Goal: Information Seeking & Learning: Learn about a topic

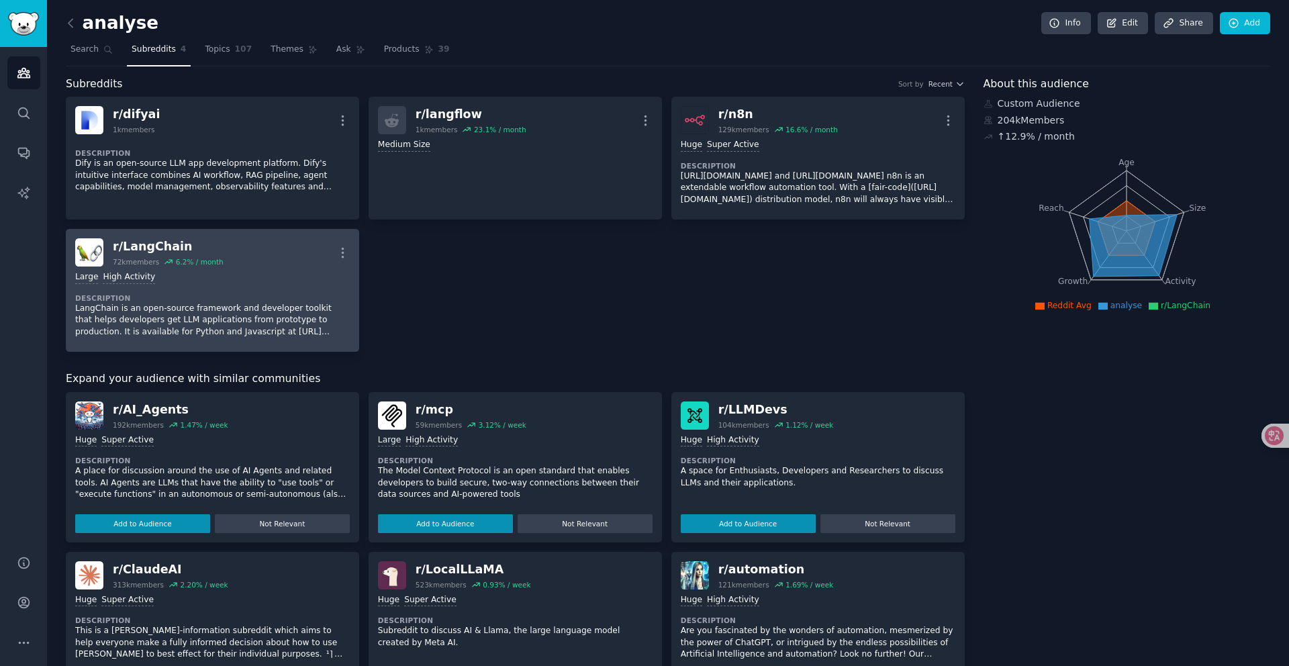
click at [284, 260] on div "r/ LangChain 72k members 6.2 % / month More" at bounding box center [212, 252] width 275 height 28
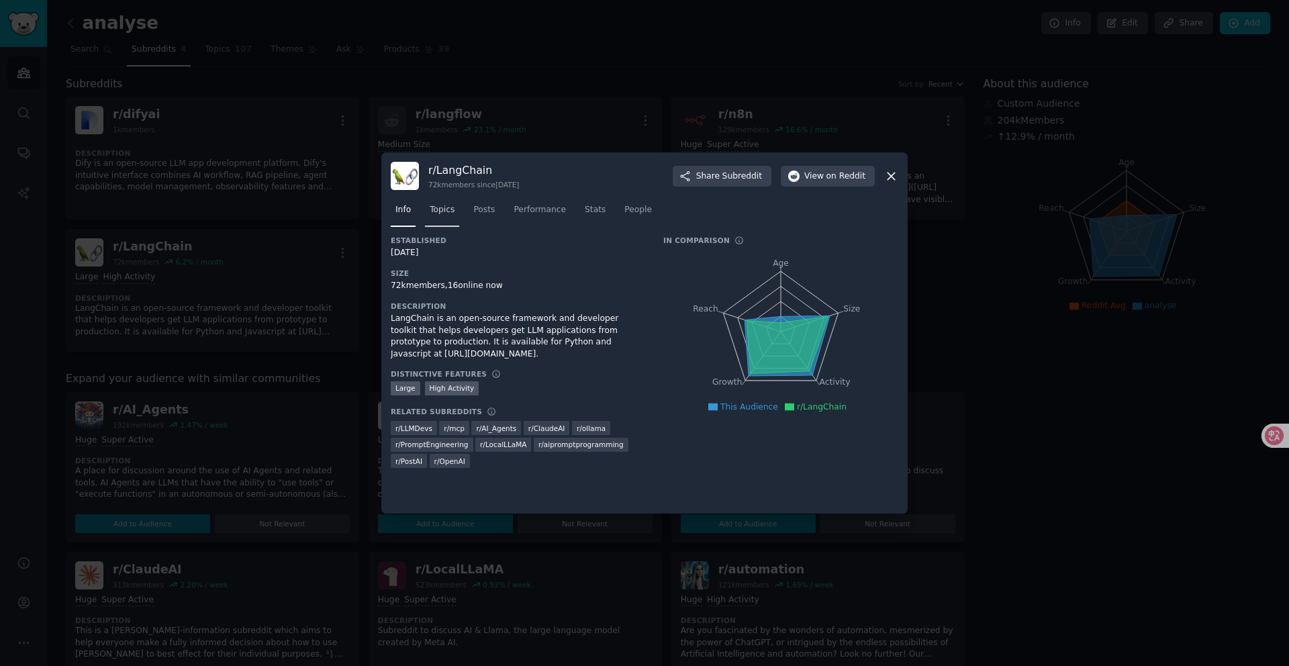
click at [453, 215] on span "Topics" at bounding box center [442, 210] width 25 height 12
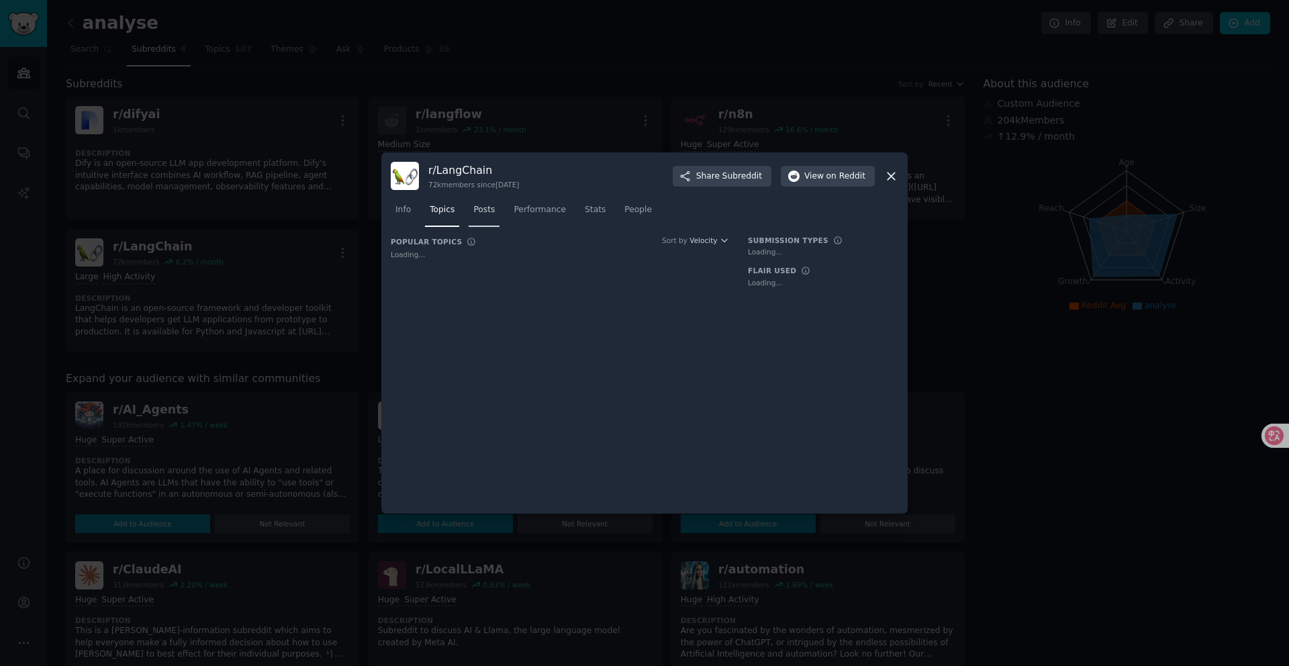
click at [481, 209] on span "Posts" at bounding box center [483, 210] width 21 height 12
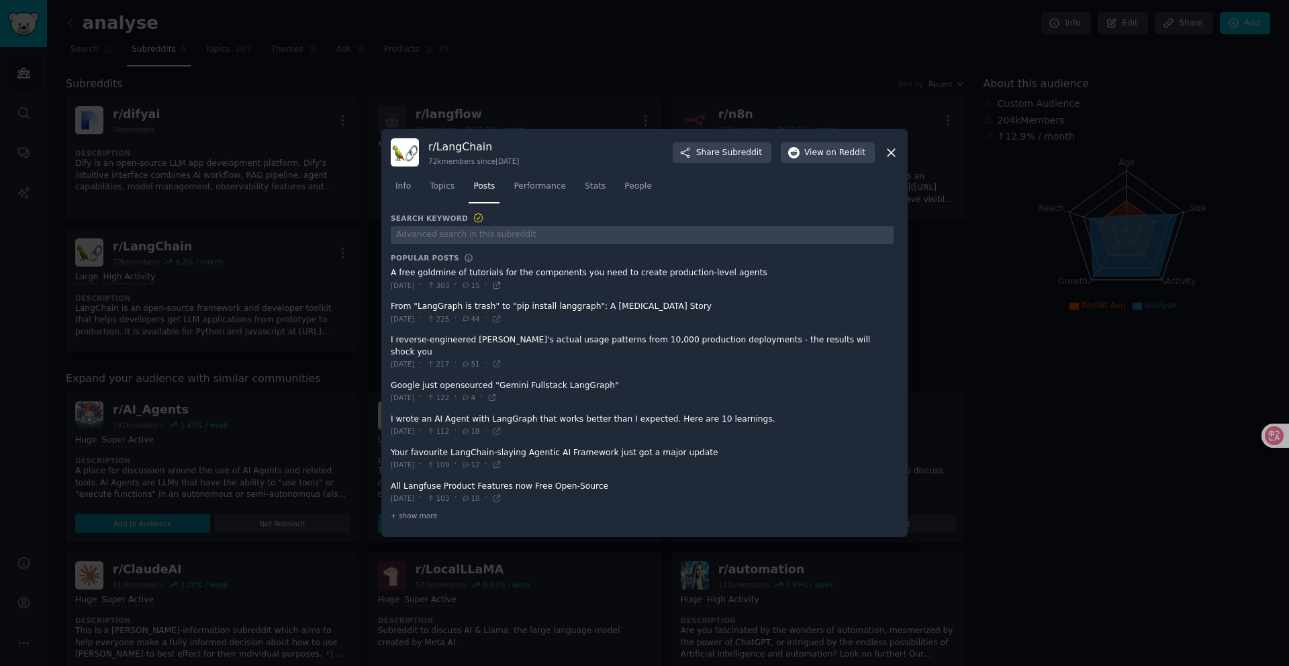
click at [501, 289] on icon at bounding box center [496, 285] width 9 height 9
click at [501, 323] on icon at bounding box center [496, 318] width 9 height 9
click at [499, 322] on icon at bounding box center [496, 318] width 6 height 6
click at [446, 349] on span at bounding box center [642, 352] width 503 height 45
click at [451, 348] on span at bounding box center [642, 352] width 503 height 45
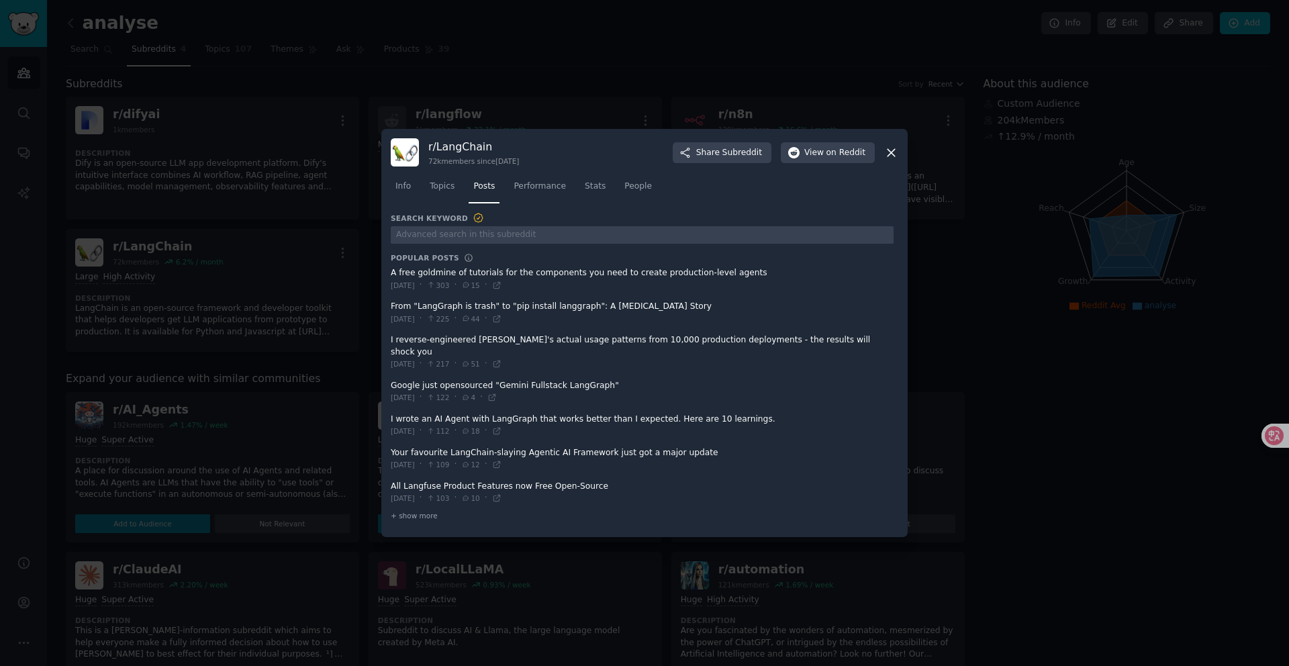
click at [528, 347] on span at bounding box center [642, 352] width 503 height 45
click at [635, 349] on span at bounding box center [642, 352] width 503 height 45
click at [501, 359] on icon at bounding box center [496, 363] width 9 height 9
click at [497, 393] on icon at bounding box center [491, 397] width 9 height 9
click at [499, 428] on icon at bounding box center [496, 431] width 6 height 6
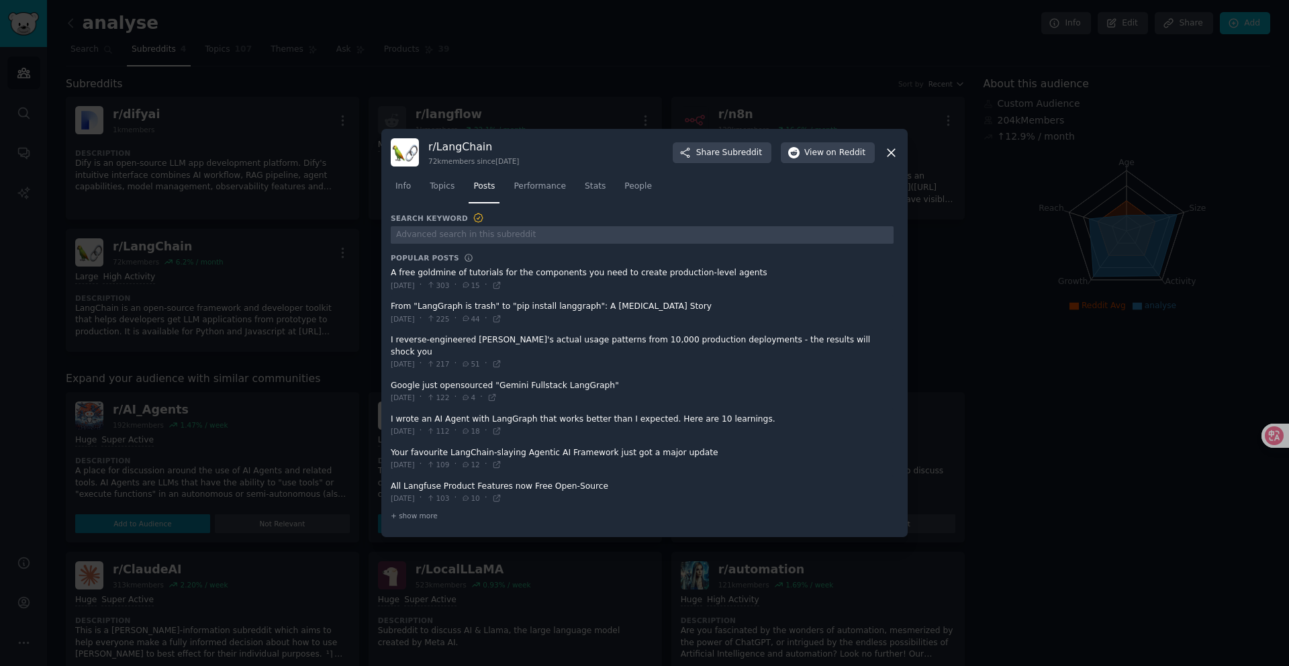
click at [889, 158] on icon at bounding box center [891, 153] width 14 height 14
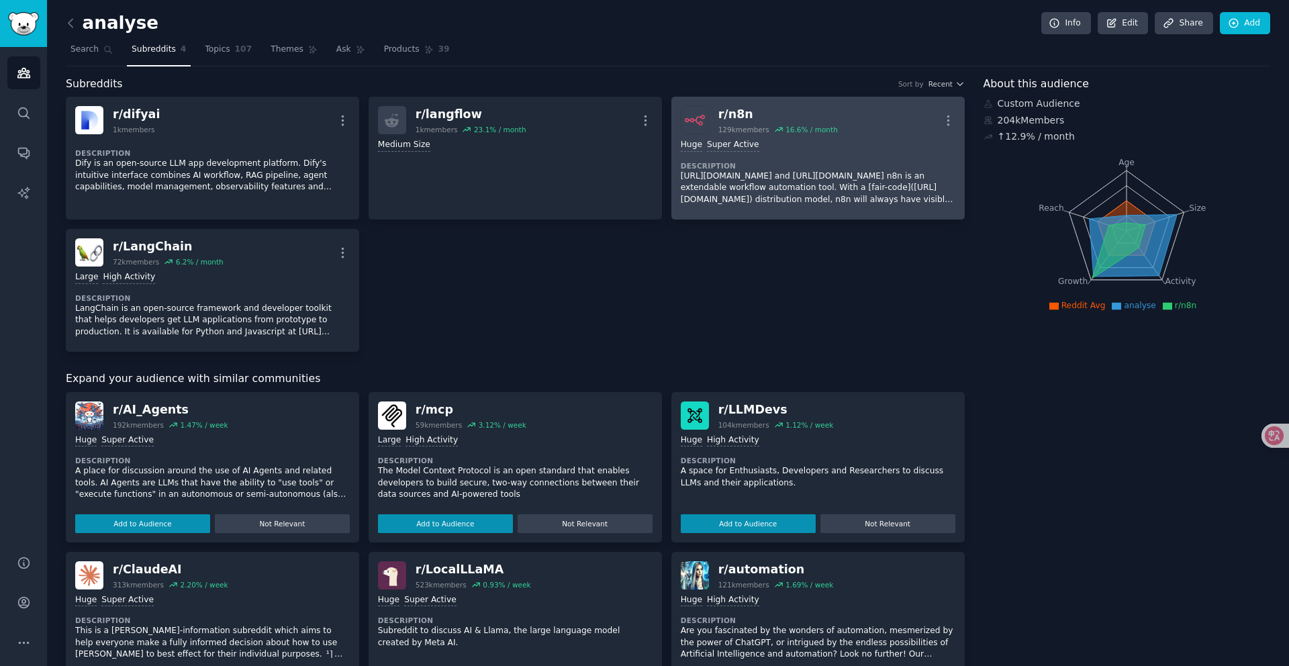
click at [837, 158] on div "100,000 - 1,000,000 members Huge Super Active Description [URL][DOMAIN_NAME] an…" at bounding box center [818, 172] width 275 height 76
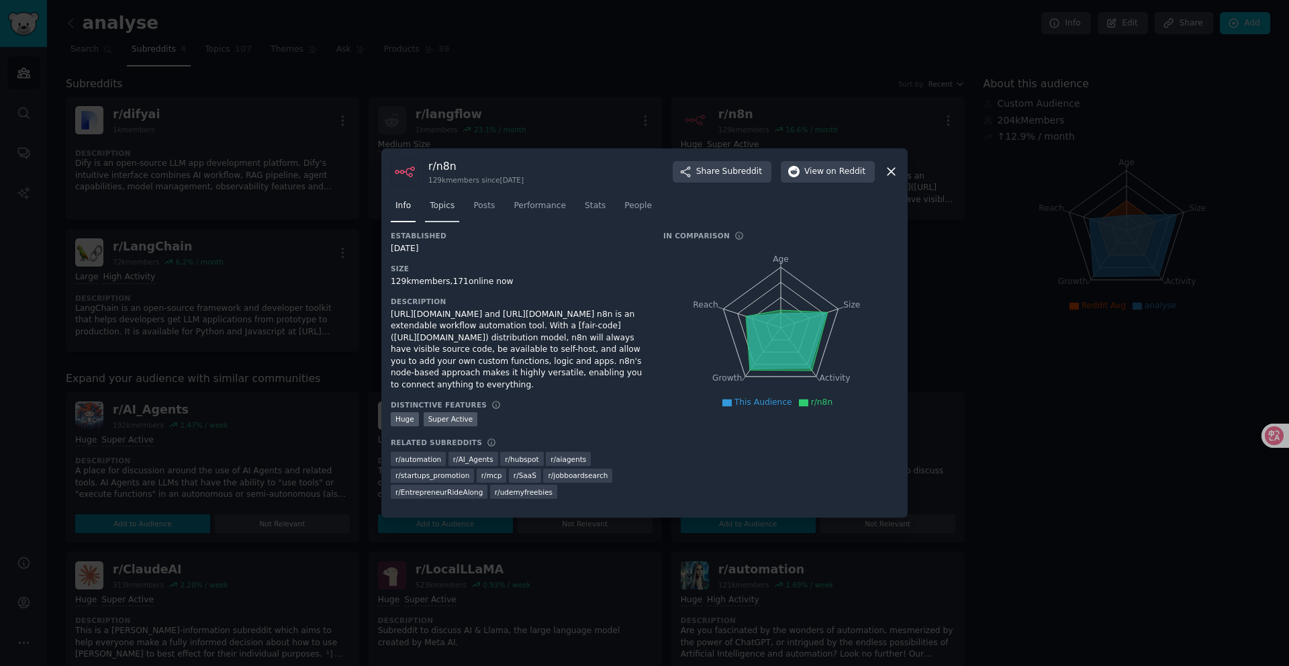
click at [445, 206] on span "Topics" at bounding box center [442, 206] width 25 height 12
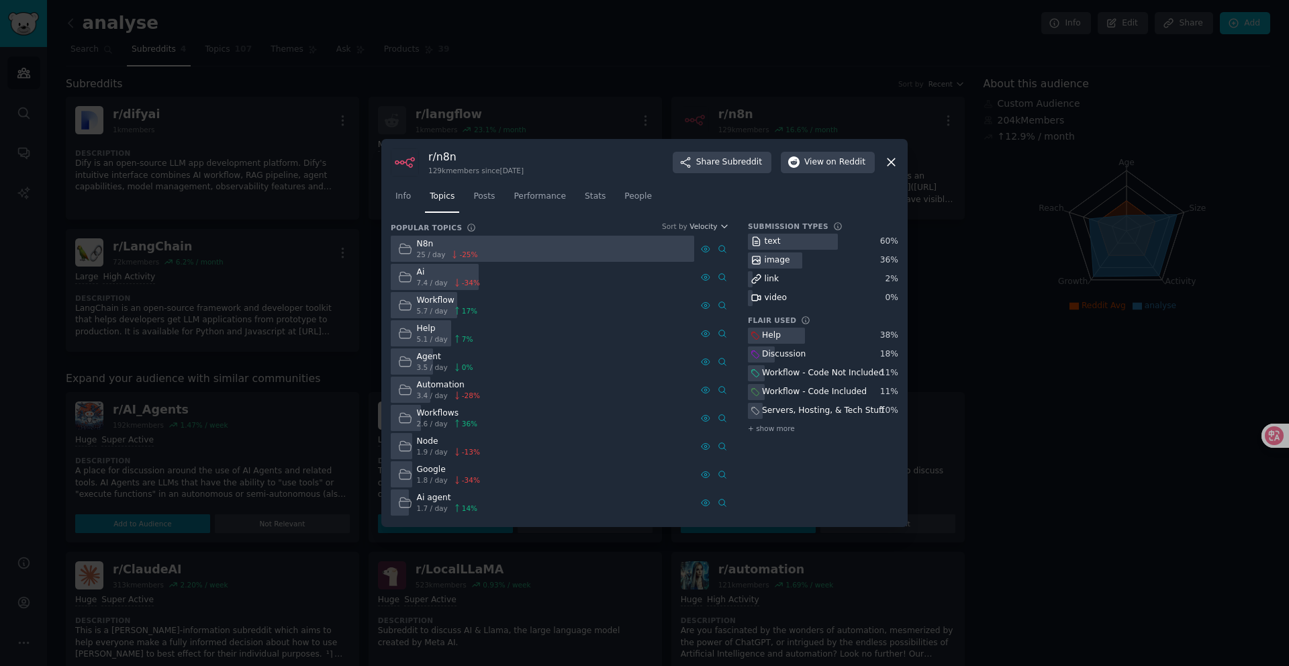
click at [889, 168] on icon at bounding box center [891, 162] width 14 height 14
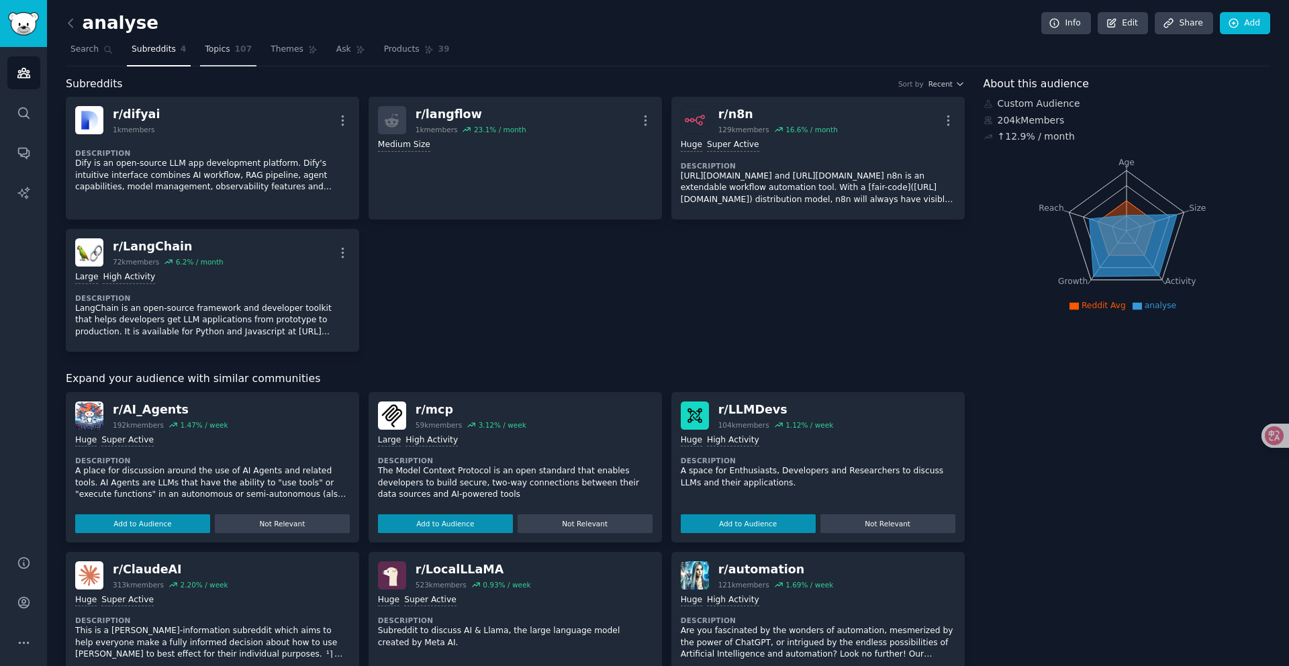
click at [224, 52] on span "Topics" at bounding box center [217, 50] width 25 height 12
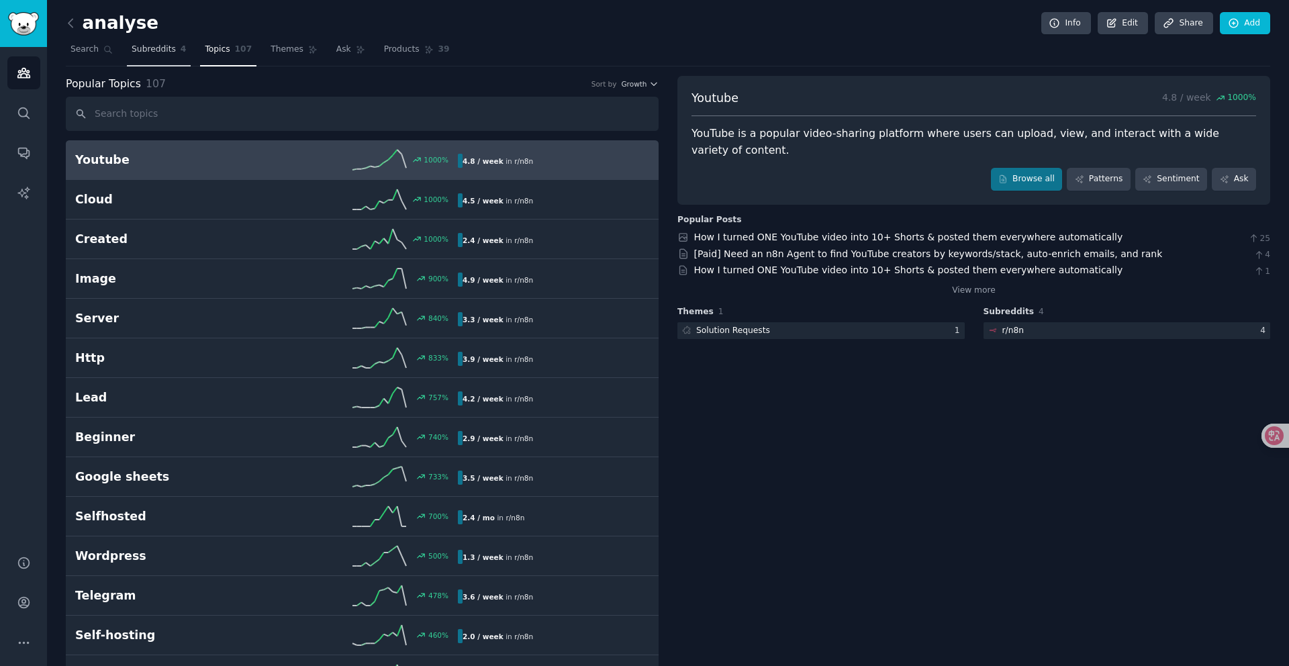
click at [148, 52] on span "Subreddits" at bounding box center [154, 50] width 44 height 12
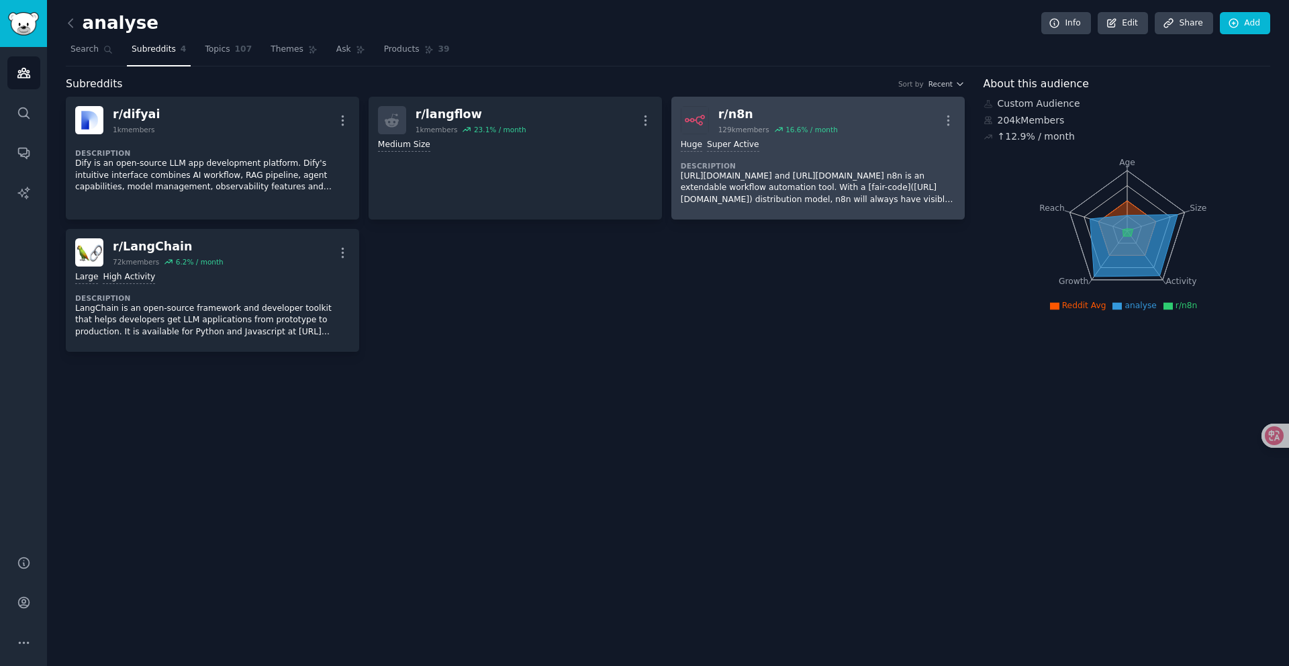
click at [756, 148] on div ">= 95th percentile for submissions / day Huge Super Active" at bounding box center [818, 145] width 275 height 13
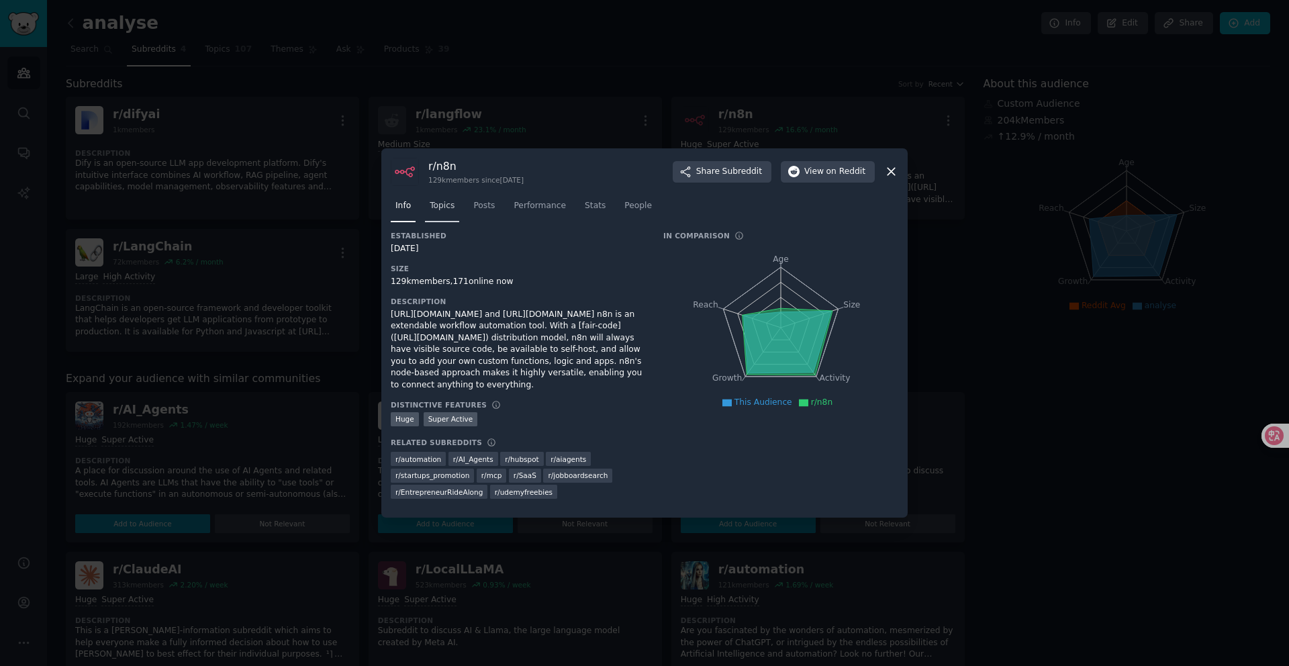
click at [444, 203] on span "Topics" at bounding box center [442, 206] width 25 height 12
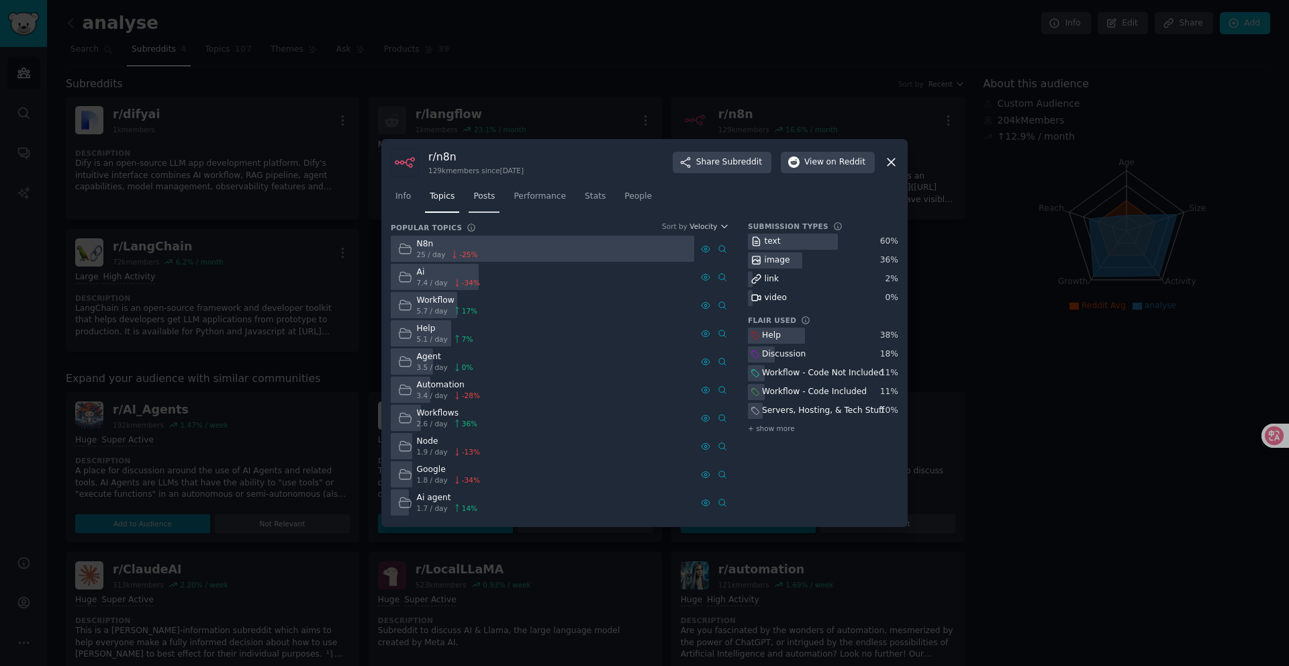
click at [484, 198] on span "Posts" at bounding box center [483, 197] width 21 height 12
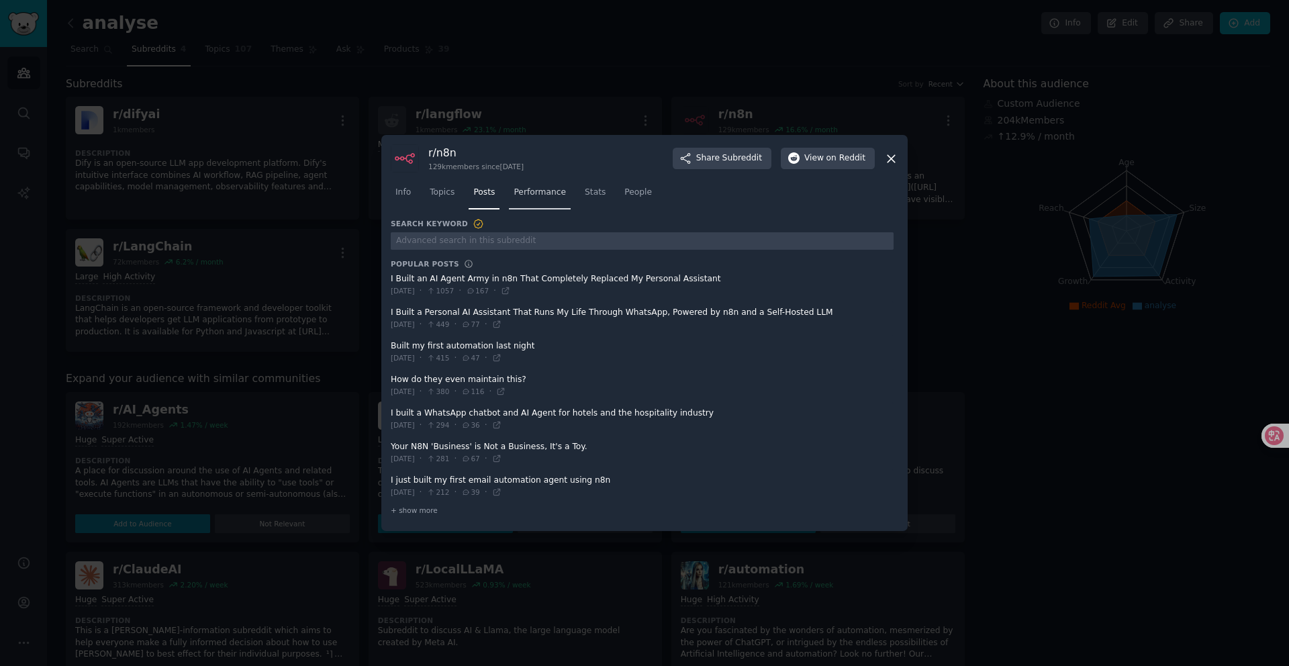
click at [540, 201] on link "Performance" at bounding box center [540, 196] width 62 height 28
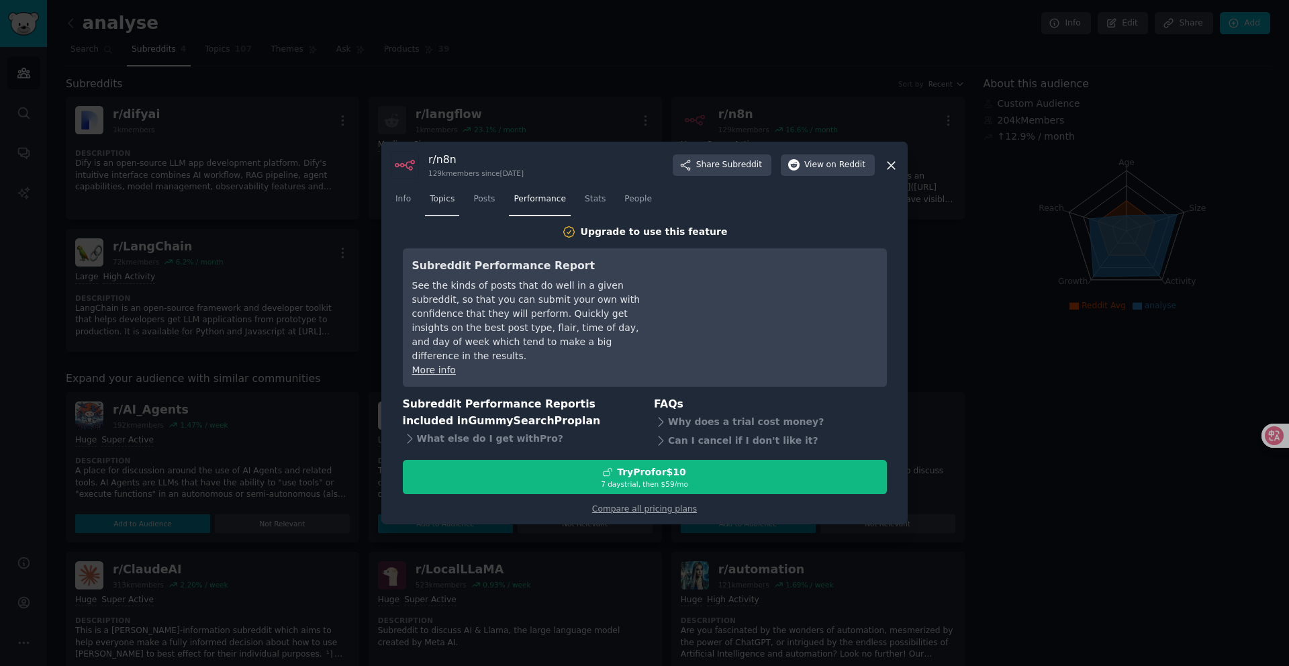
click at [440, 205] on span "Topics" at bounding box center [442, 199] width 25 height 12
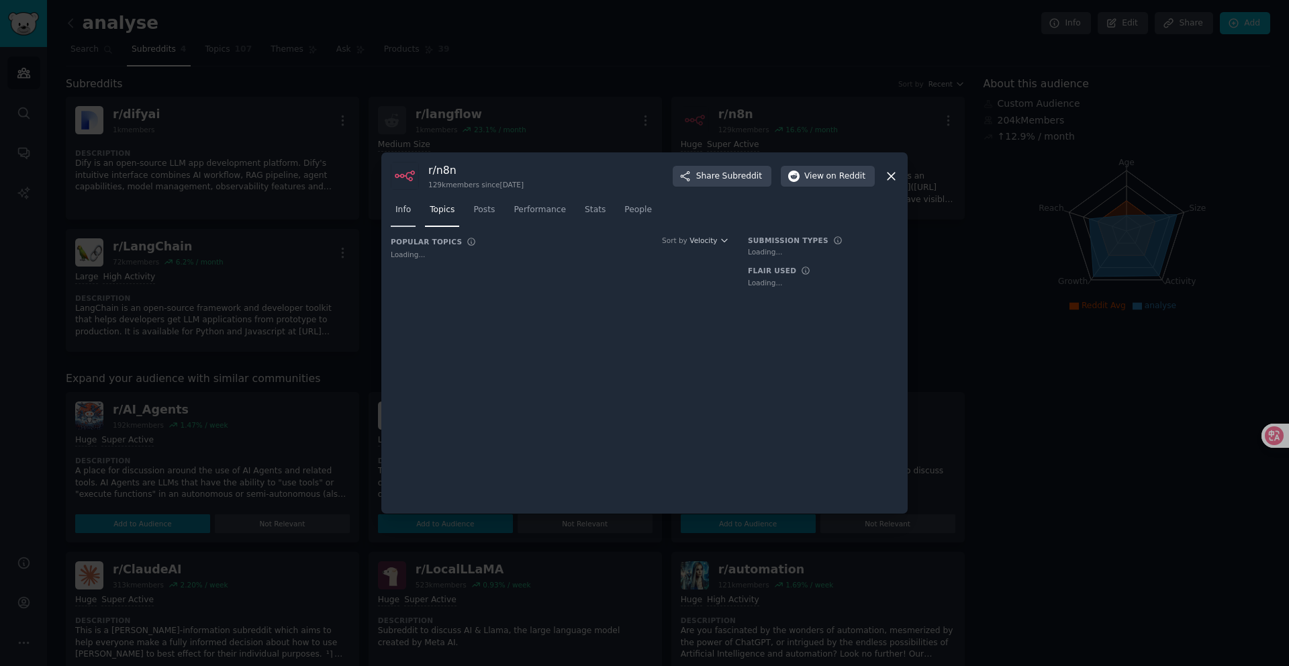
click at [399, 204] on span "Info" at bounding box center [402, 210] width 15 height 12
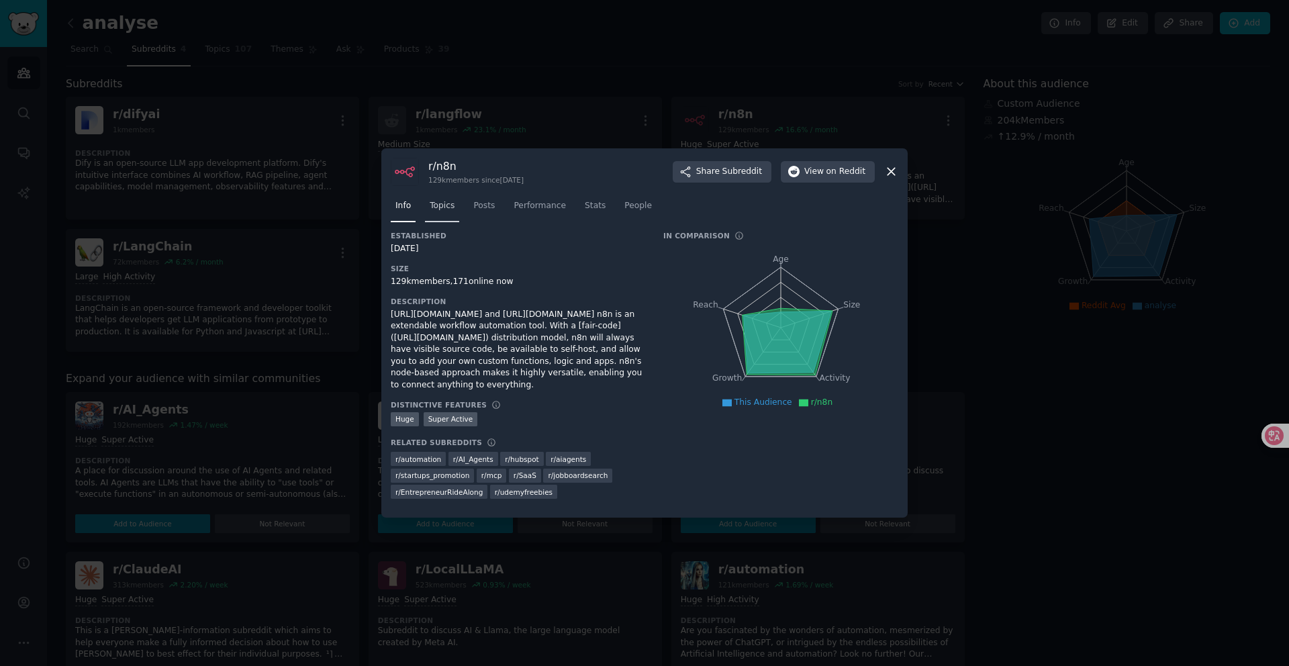
click at [431, 207] on span "Topics" at bounding box center [442, 206] width 25 height 12
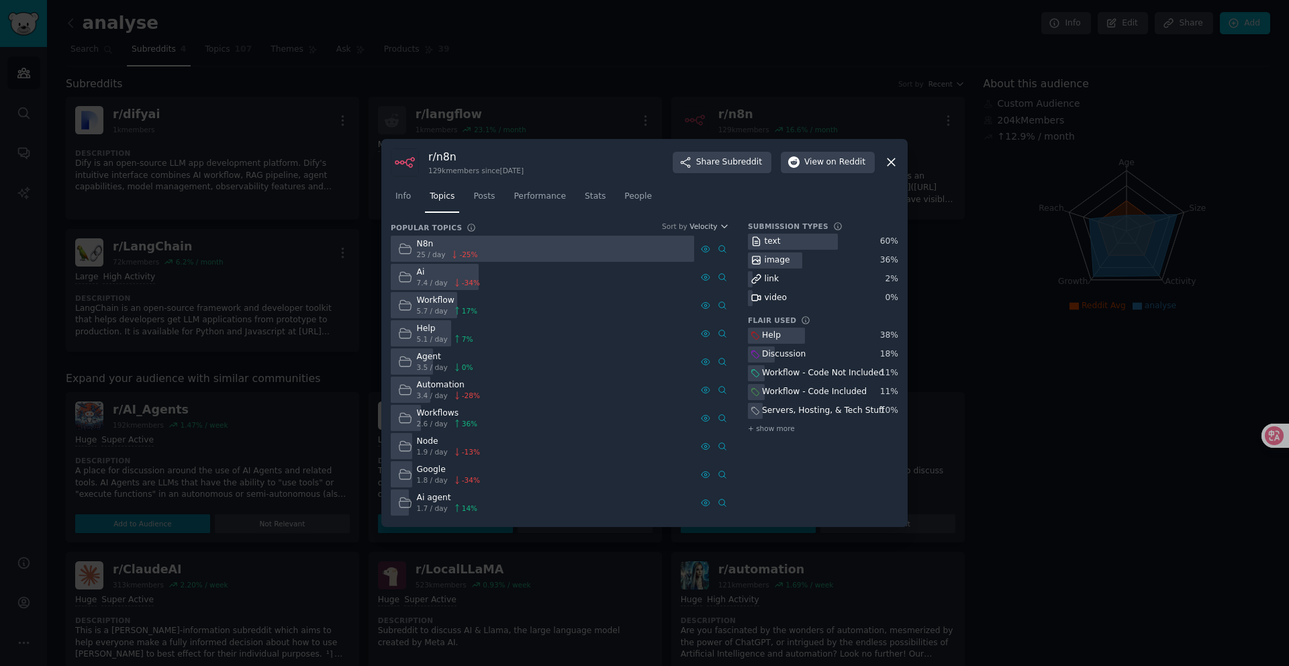
click at [892, 160] on icon at bounding box center [890, 162] width 7 height 7
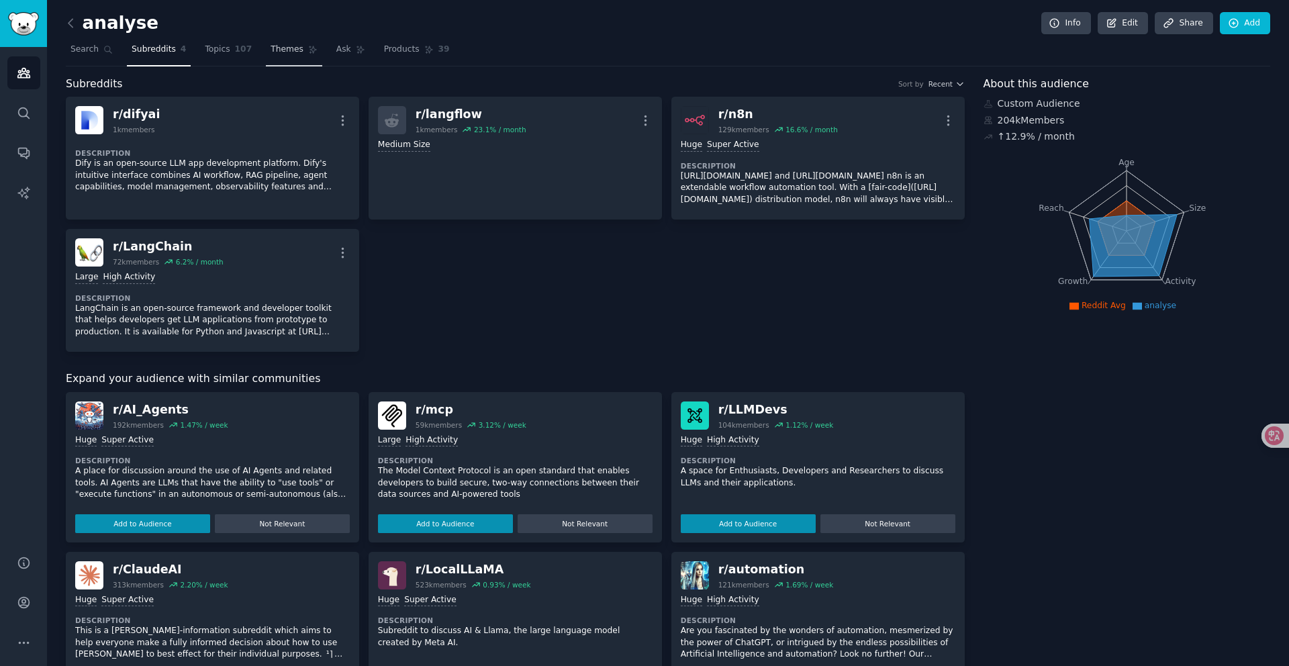
click at [300, 42] on link "Themes" at bounding box center [294, 53] width 56 height 28
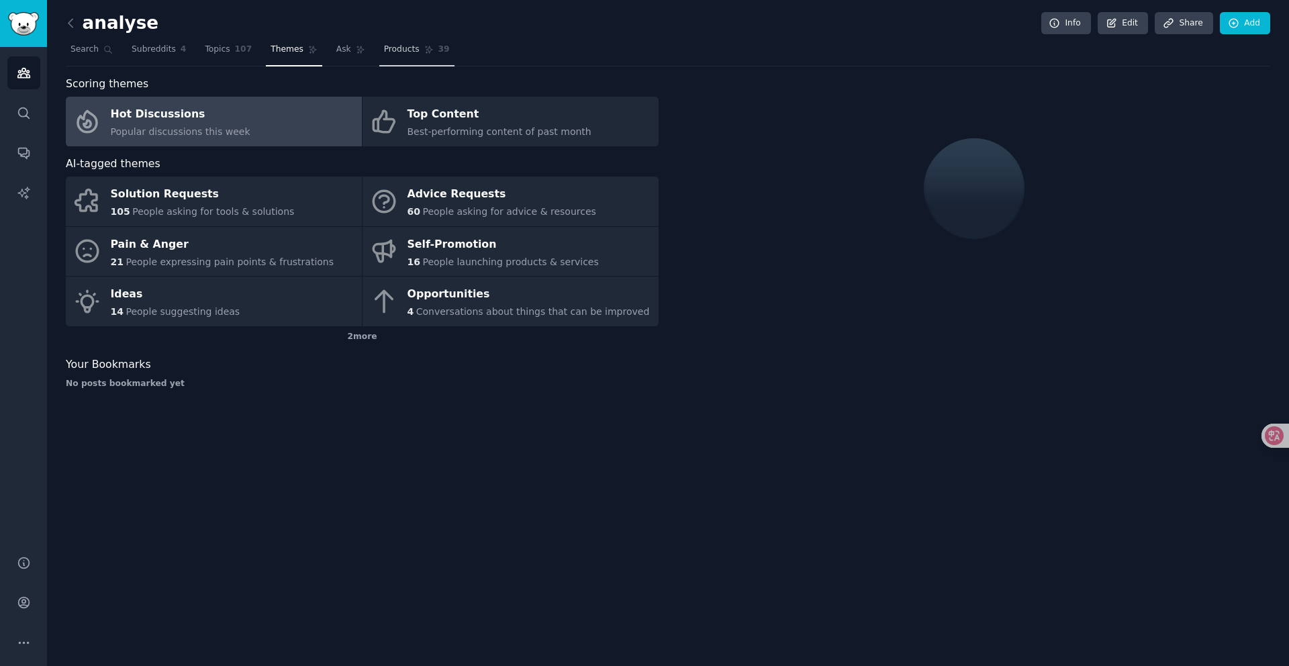
click at [426, 45] on icon at bounding box center [428, 49] width 9 height 9
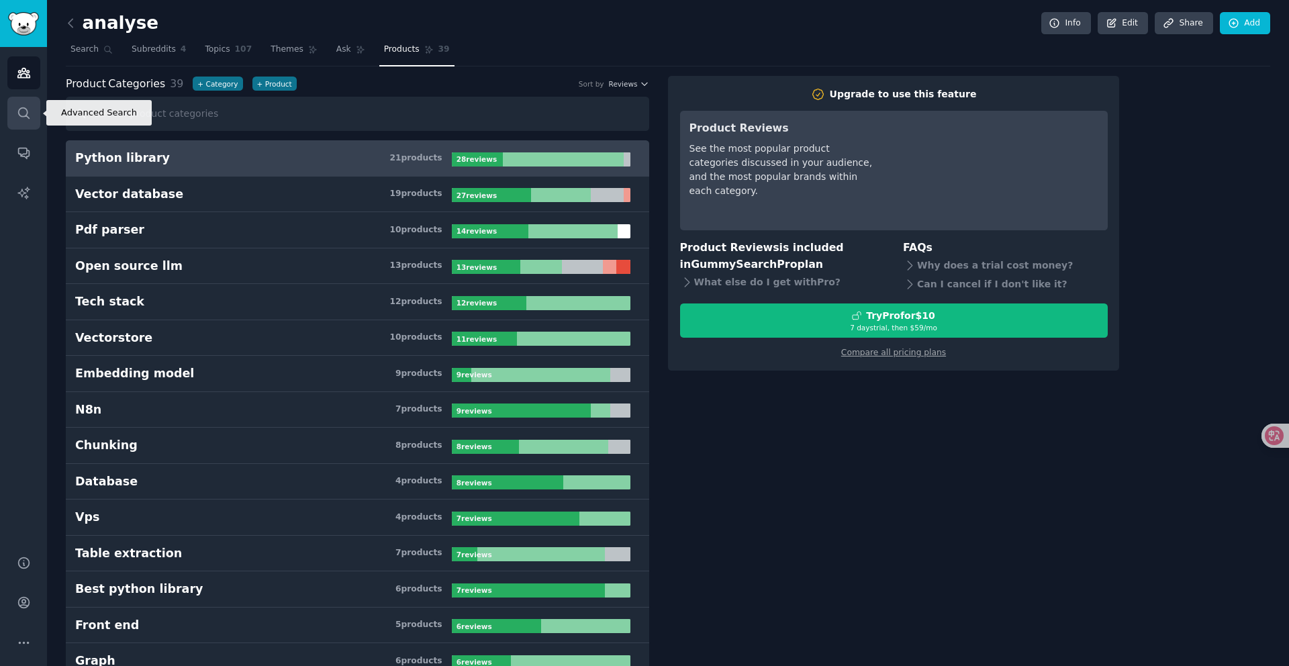
click at [30, 119] on link "Search" at bounding box center [23, 113] width 33 height 33
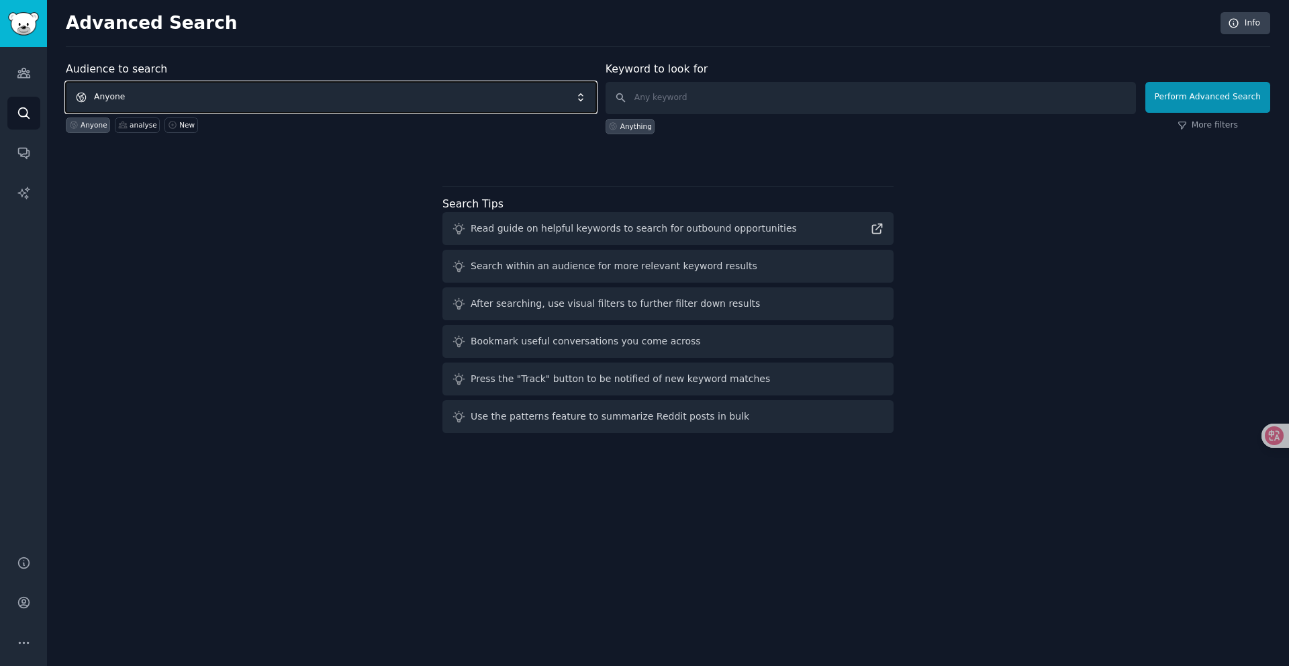
click at [230, 84] on span "Anyone" at bounding box center [331, 97] width 530 height 31
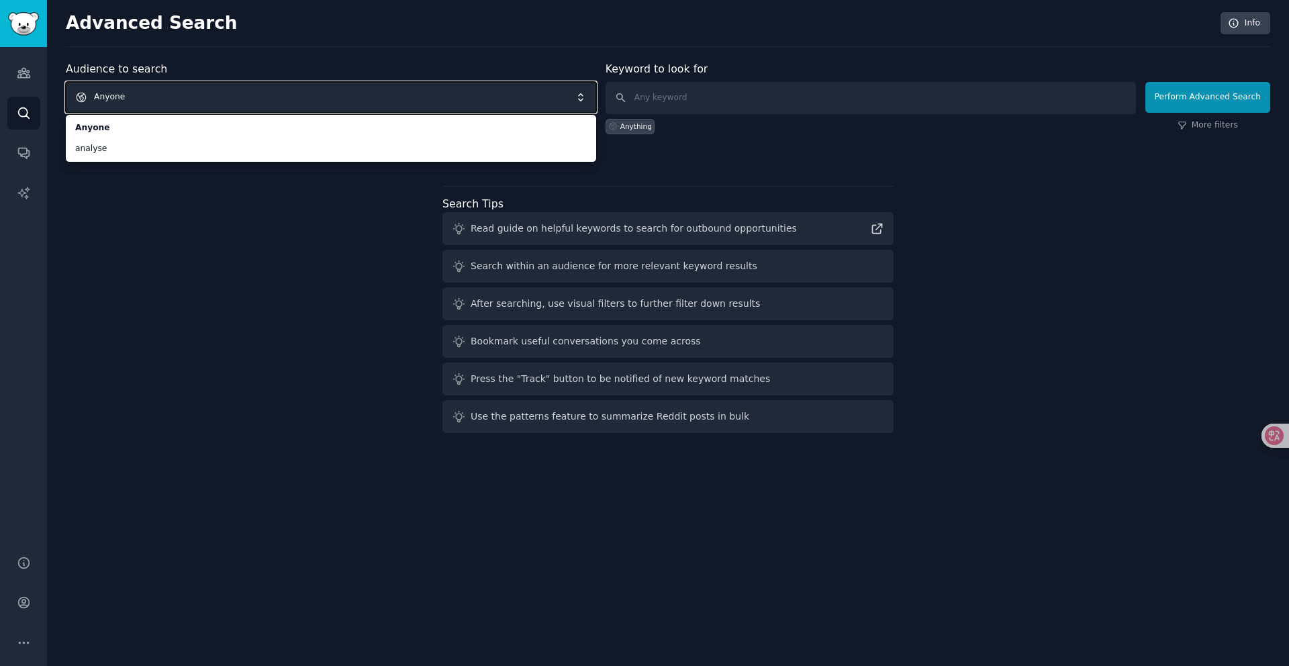
click at [187, 91] on span "Anyone" at bounding box center [331, 97] width 530 height 31
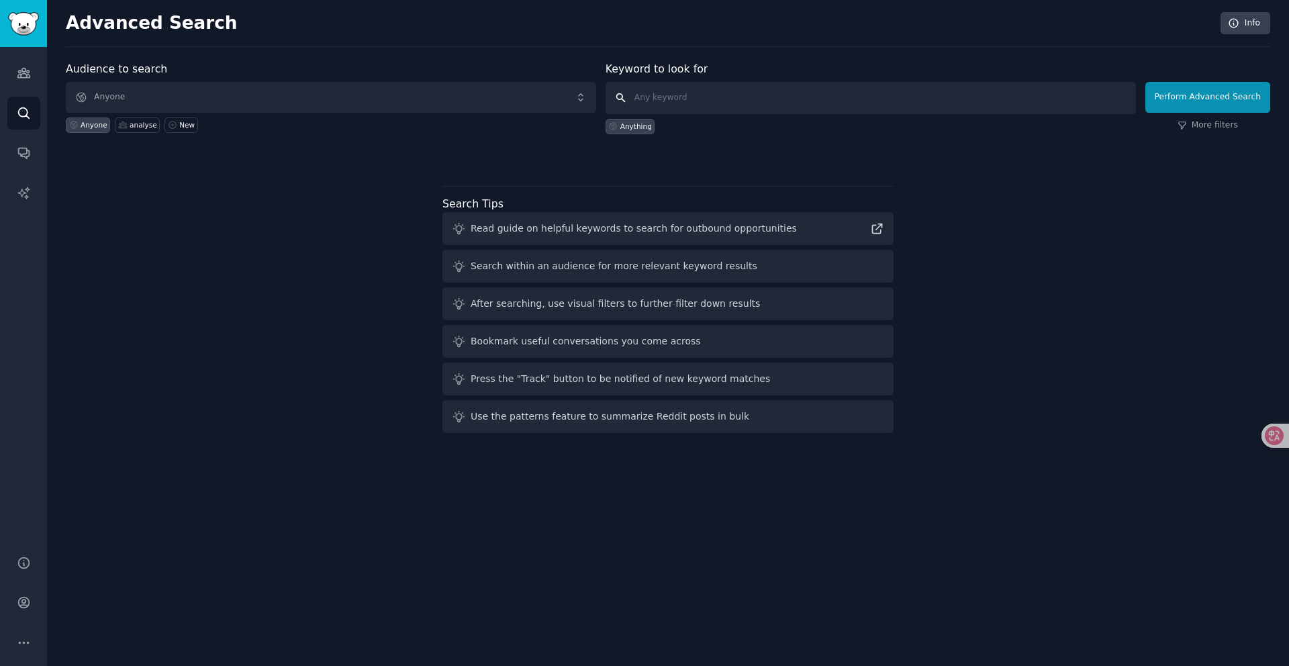
click at [693, 94] on input "text" at bounding box center [870, 98] width 530 height 32
click at [32, 154] on link "Conversations" at bounding box center [23, 152] width 33 height 33
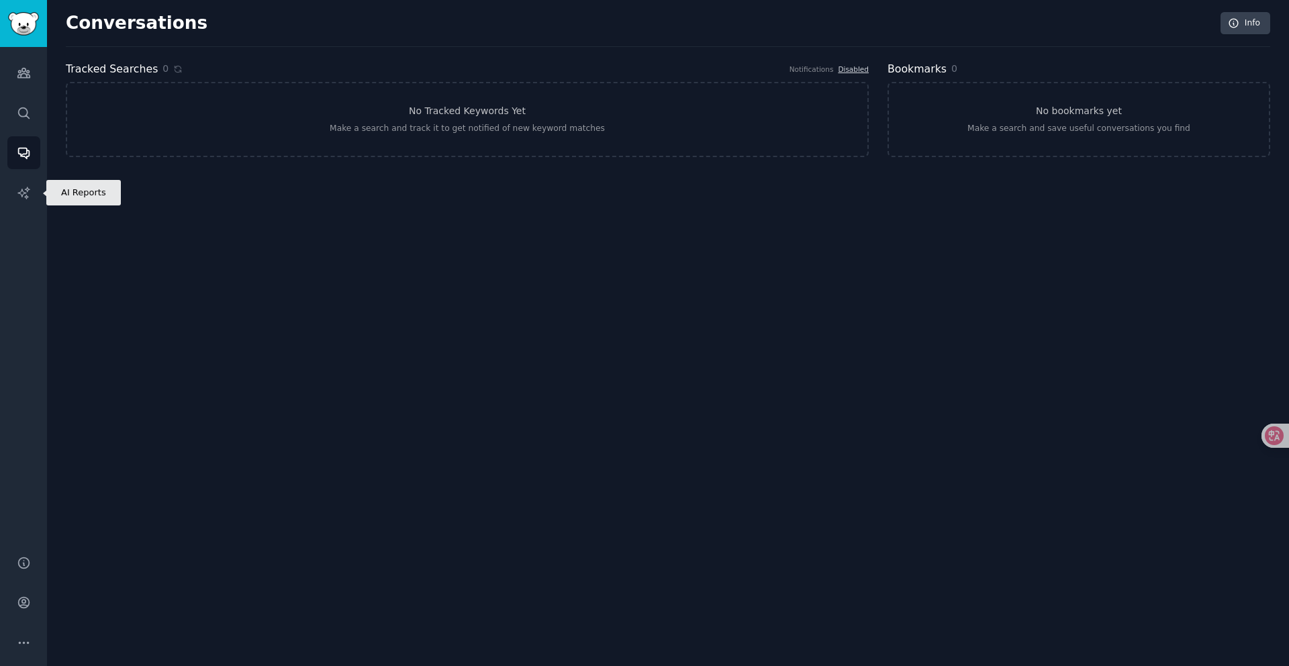
click at [6, 201] on div "Audiences Search Conversations AI Reports" at bounding box center [23, 293] width 47 height 492
click at [14, 197] on link "AI Reports" at bounding box center [23, 193] width 33 height 33
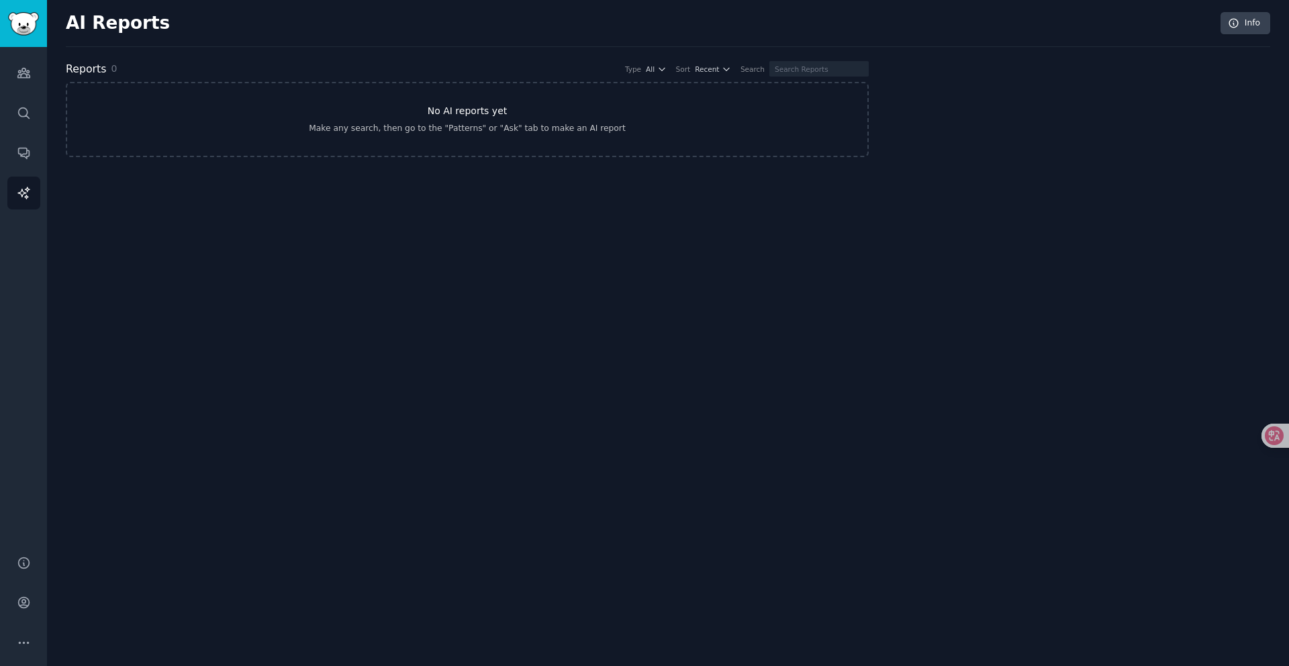
click at [530, 123] on div "Make any search, then go to the "Patterns" or "Ask" tab to make an AI report" at bounding box center [467, 129] width 316 height 12
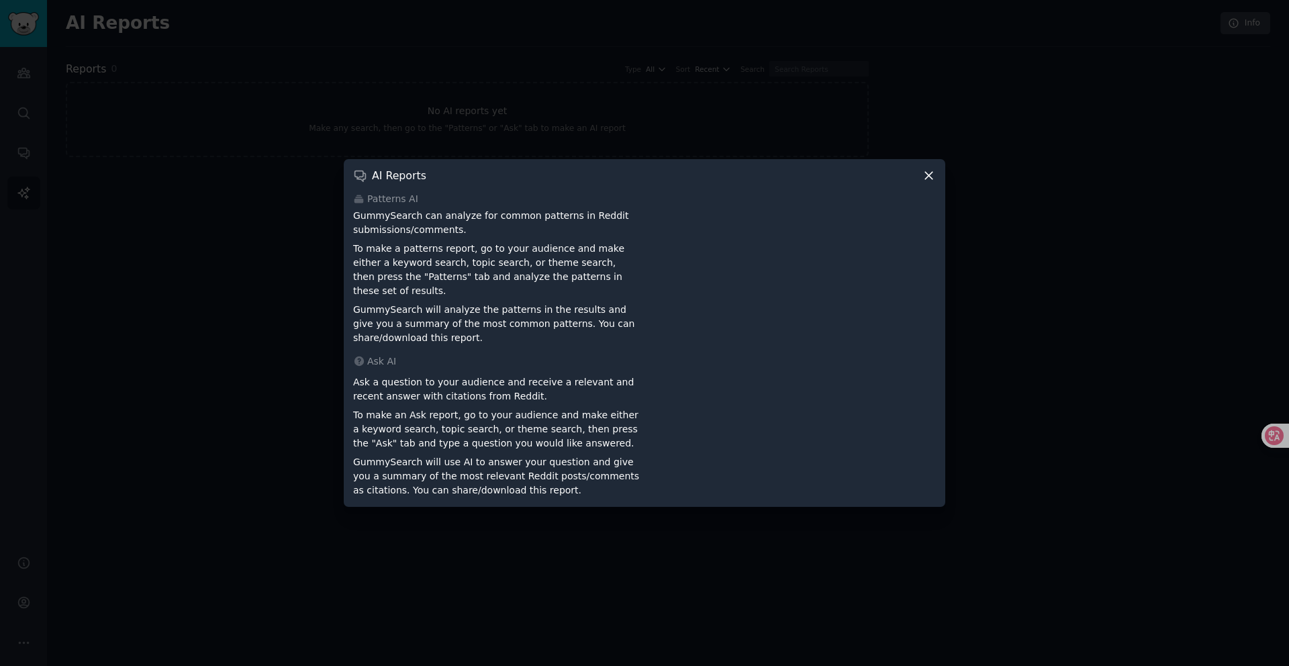
click at [931, 183] on icon at bounding box center [929, 175] width 14 height 14
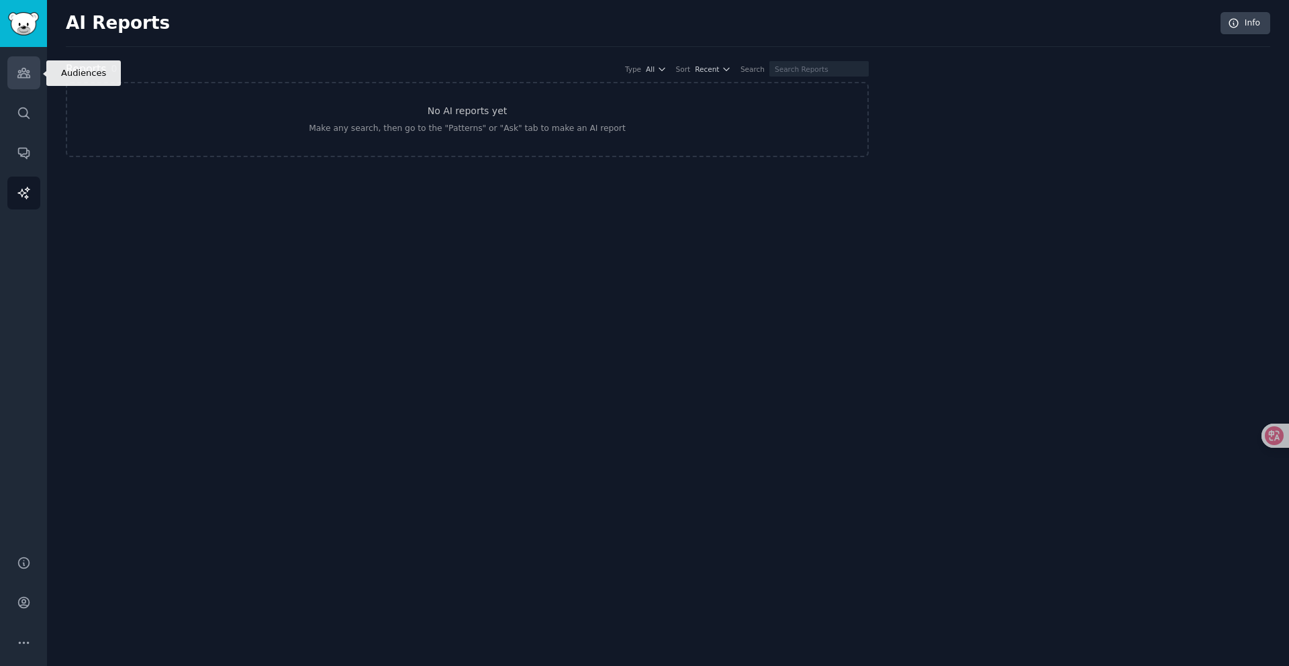
click at [26, 85] on link "Audiences" at bounding box center [23, 72] width 33 height 33
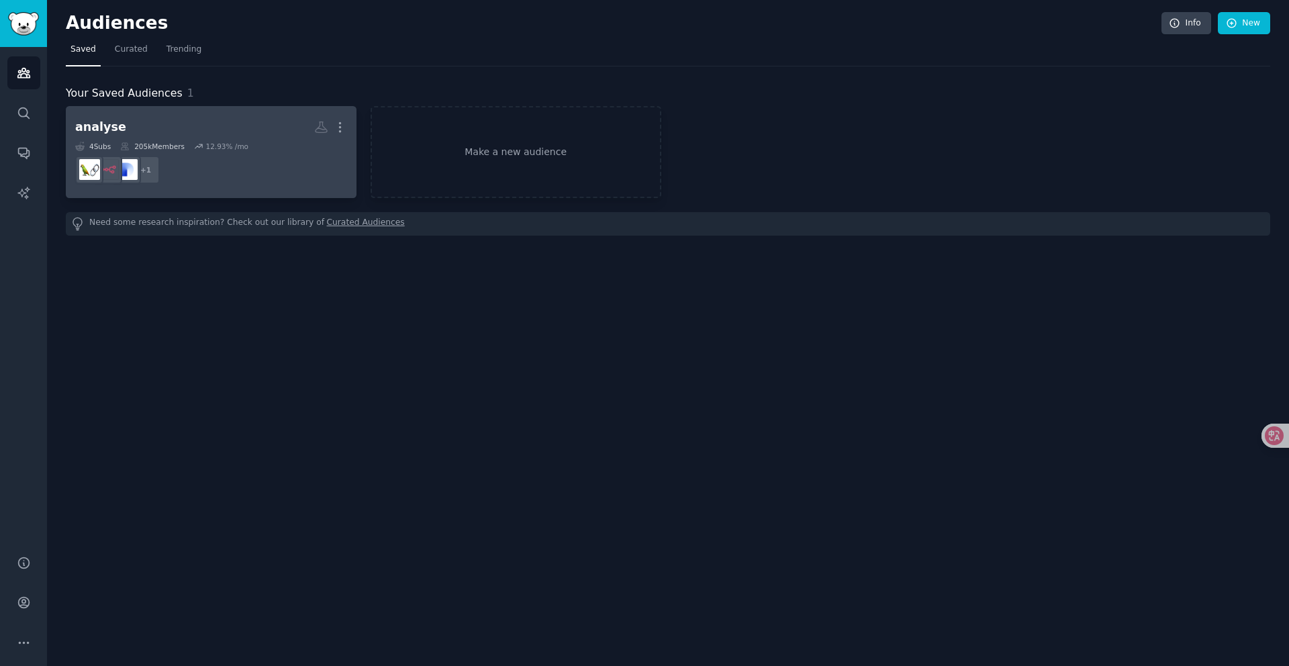
click at [244, 167] on dd "+ 1" at bounding box center [211, 170] width 272 height 38
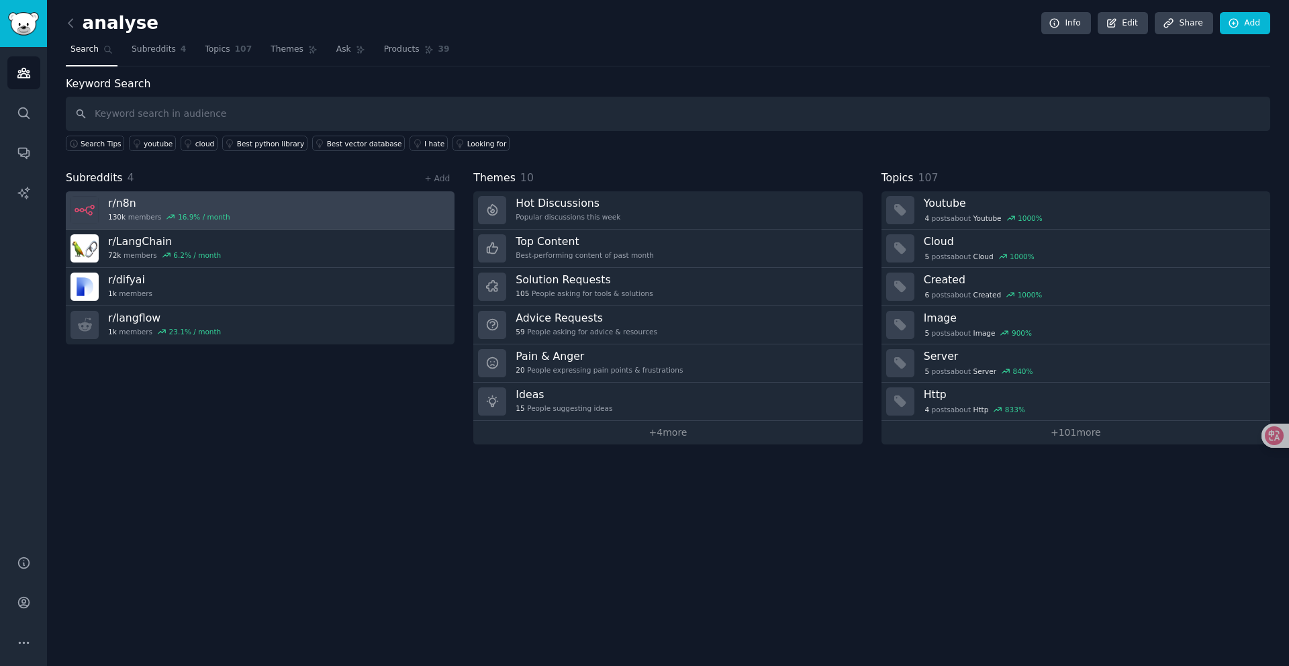
click at [397, 210] on link "r/ n8n 130k members 16.9 % / month" at bounding box center [260, 210] width 389 height 38
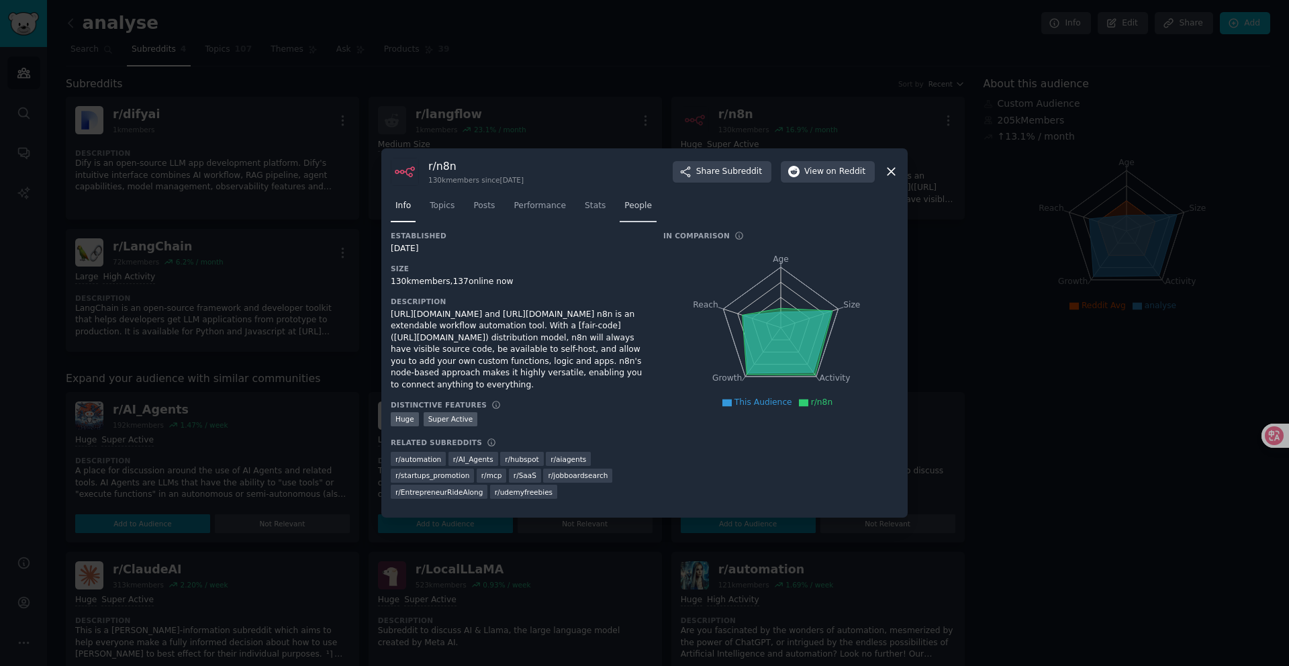
click at [626, 212] on link "People" at bounding box center [638, 209] width 37 height 28
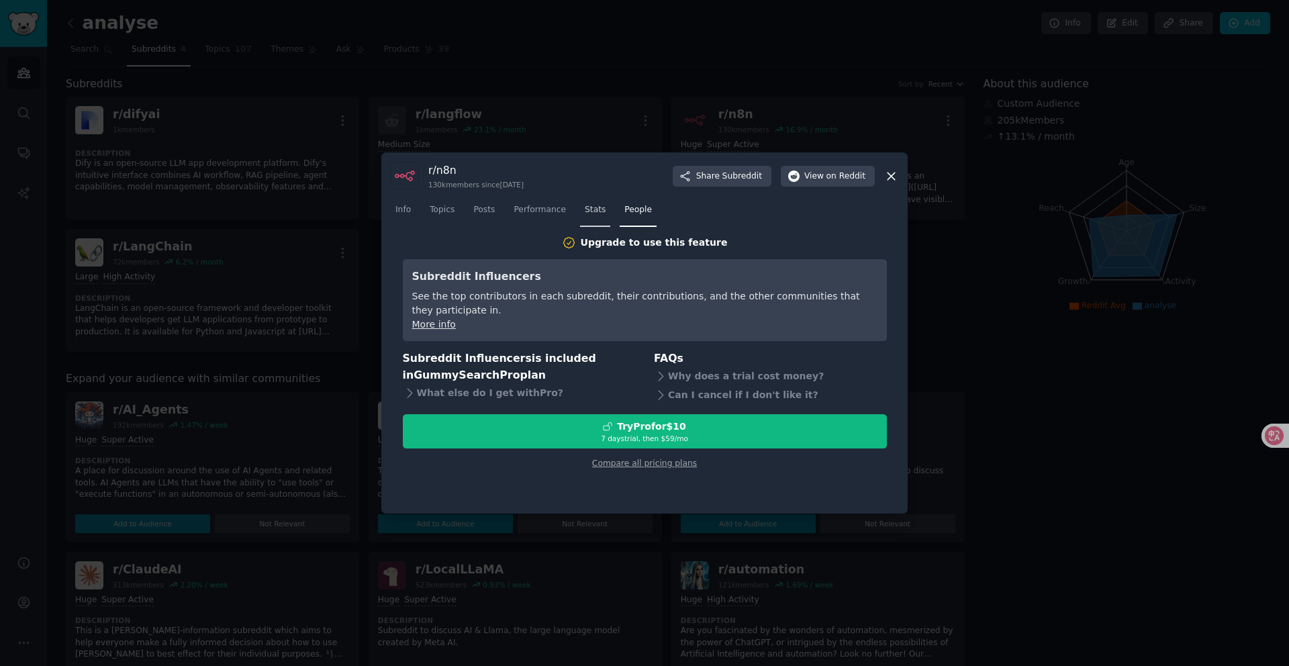
click at [597, 213] on span "Stats" at bounding box center [595, 210] width 21 height 12
click at [534, 209] on span "Performance" at bounding box center [539, 210] width 52 height 12
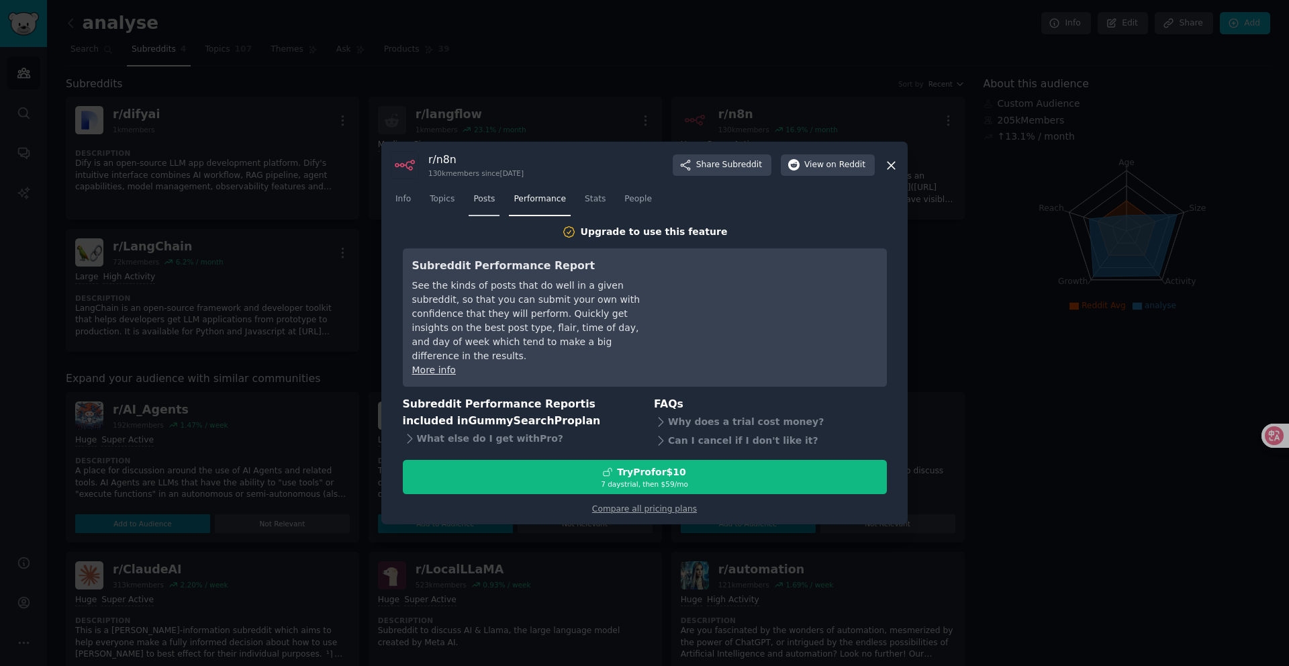
click at [479, 216] on link "Posts" at bounding box center [484, 203] width 31 height 28
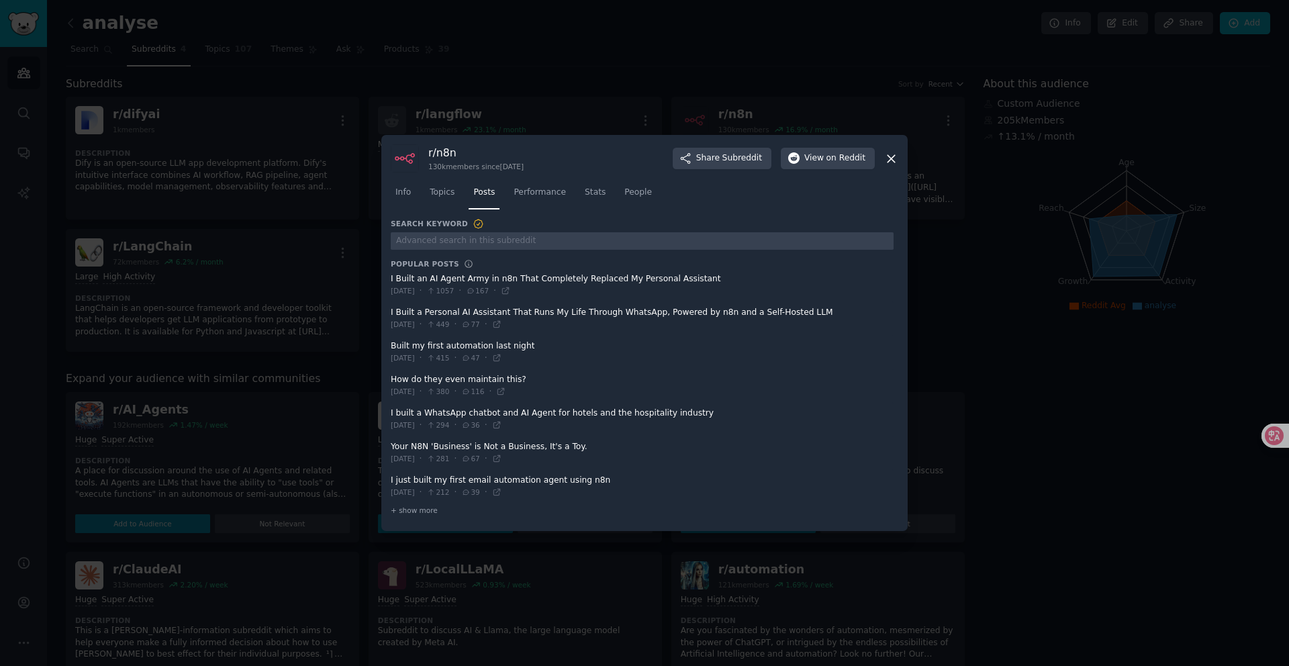
click at [444, 189] on span "Topics" at bounding box center [442, 193] width 25 height 12
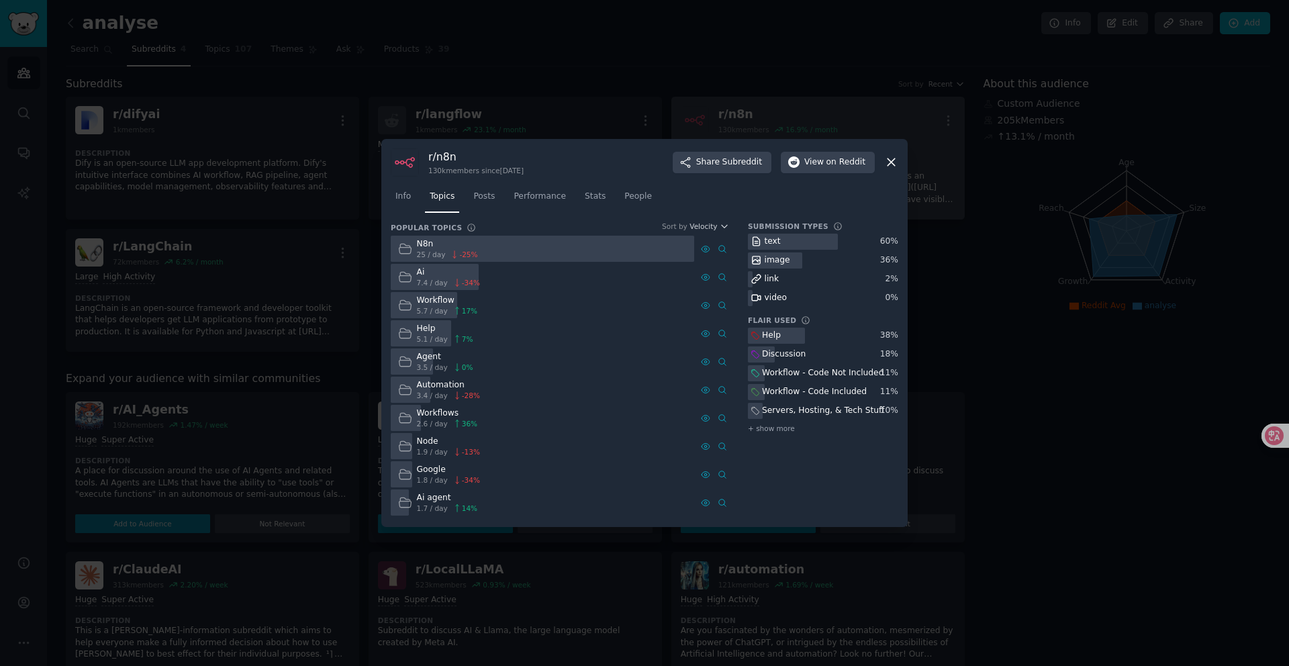
click at [888, 160] on icon at bounding box center [891, 162] width 14 height 14
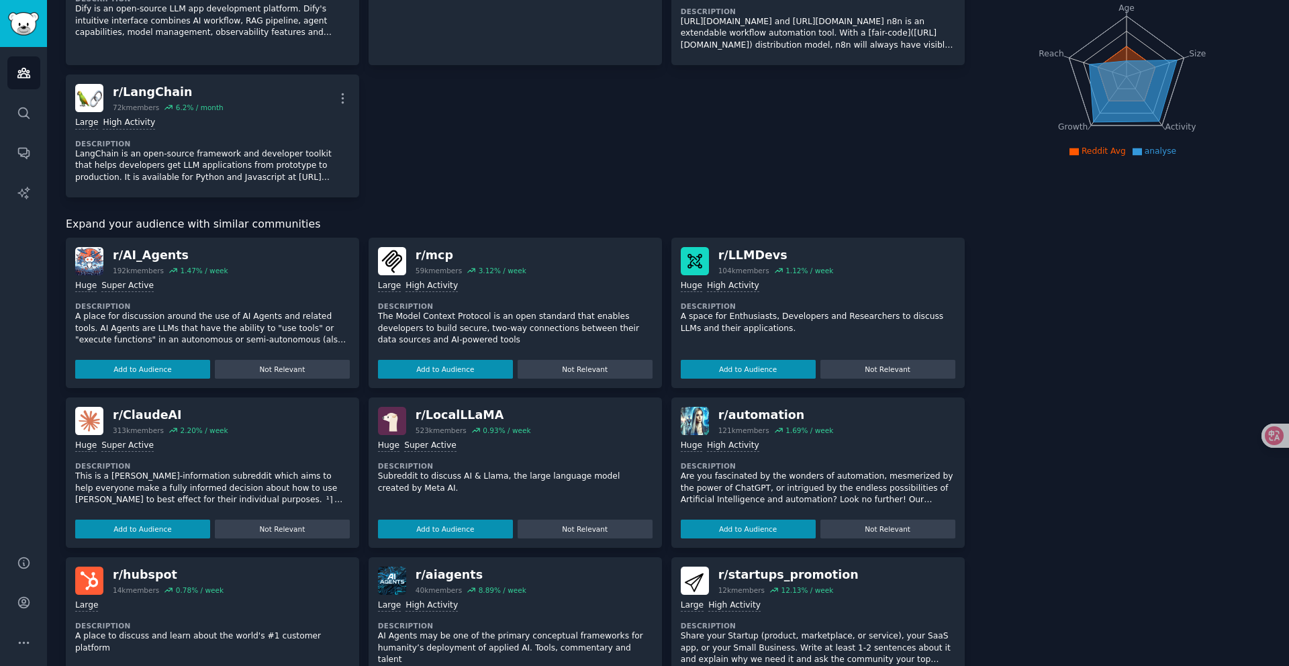
scroll to position [265, 0]
